Goal: Navigation & Orientation: Find specific page/section

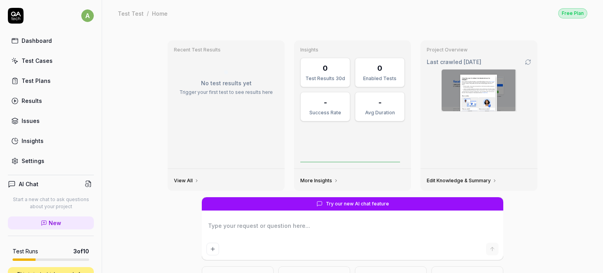
type textarea "*"
click at [46, 77] on div "Test Plans" at bounding box center [36, 81] width 29 height 8
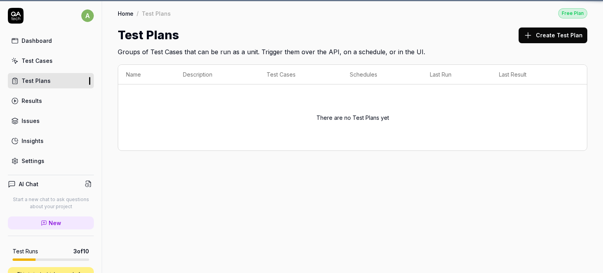
click at [66, 51] on div "Dashboard Test Cases Test Plans Results Issues Insights Settings" at bounding box center [51, 100] width 86 height 135
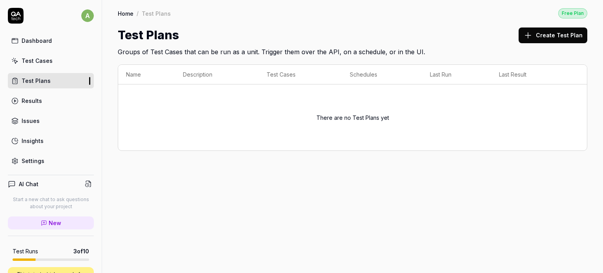
click at [63, 61] on link "Test Cases" at bounding box center [51, 60] width 86 height 15
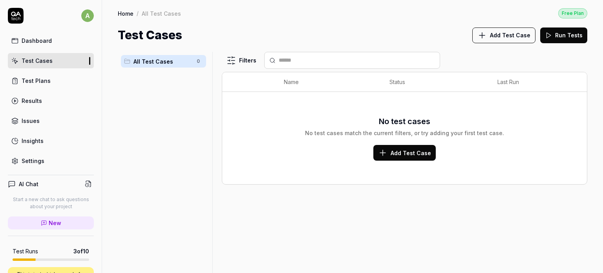
click at [192, 63] on span "All Test Cases" at bounding box center [162, 61] width 58 height 8
click at [56, 78] on link "Test Plans" at bounding box center [51, 80] width 86 height 15
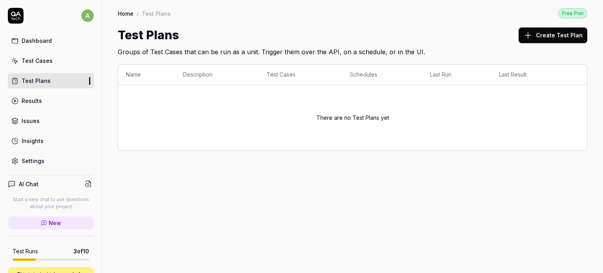
click at [46, 113] on link "Issues" at bounding box center [51, 120] width 86 height 15
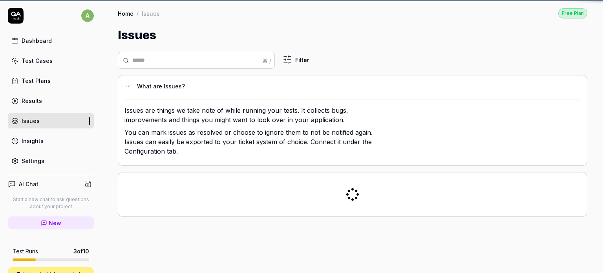
click at [58, 102] on link "Results" at bounding box center [51, 100] width 86 height 15
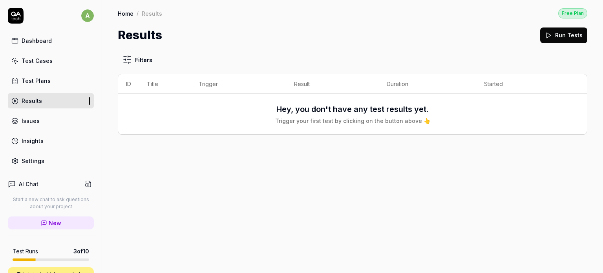
click at [53, 54] on link "Test Cases" at bounding box center [51, 60] width 86 height 15
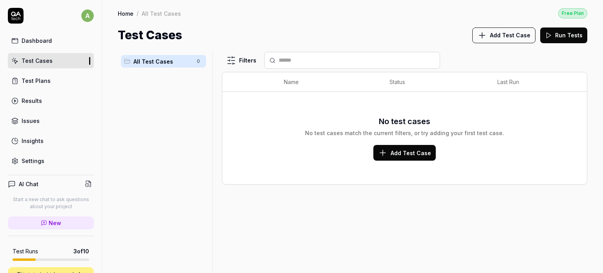
click at [340, 60] on input "text" at bounding box center [357, 60] width 156 height 8
